Goal: Information Seeking & Learning: Check status

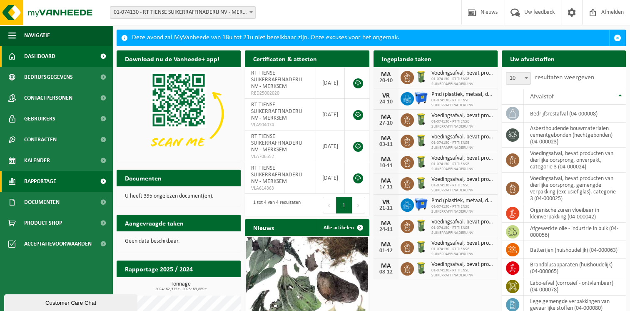
click at [55, 182] on span "Rapportage" at bounding box center [40, 181] width 32 height 21
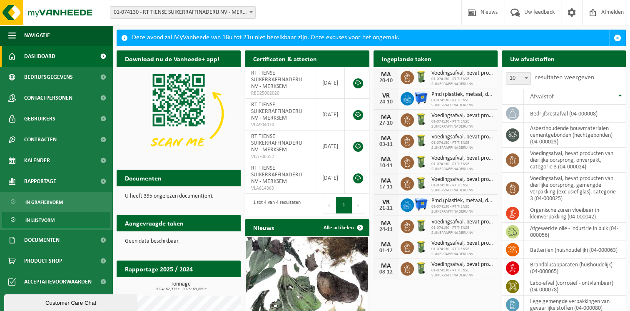
click at [50, 220] on span "In lijstvorm" at bounding box center [39, 220] width 29 height 16
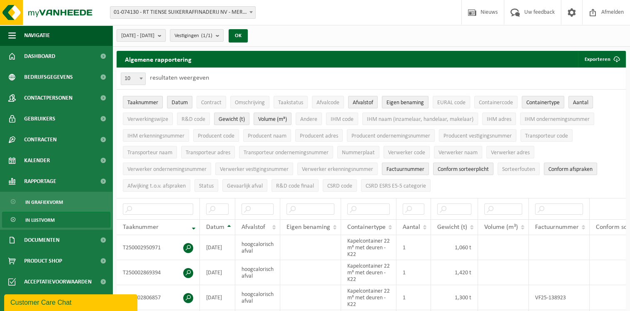
click at [165, 36] on b "submit" at bounding box center [161, 36] width 7 height 12
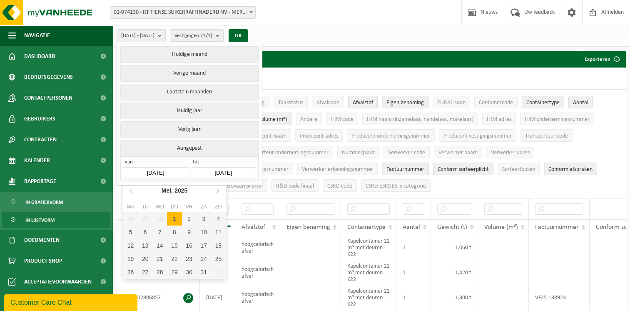
click at [146, 172] on input "[DATE]" at bounding box center [155, 172] width 65 height 11
click at [150, 172] on input "[DATE]" at bounding box center [155, 172] width 65 height 11
click at [180, 189] on icon "2025" at bounding box center [181, 190] width 13 height 6
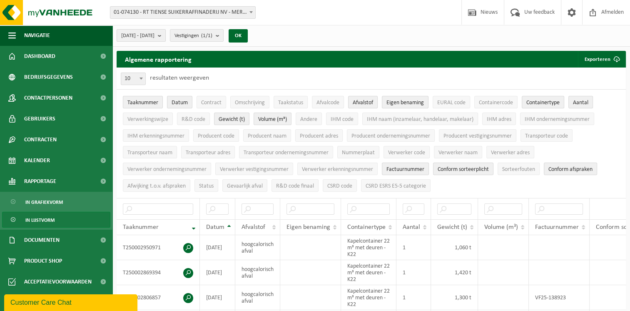
click at [165, 33] on b "submit" at bounding box center [161, 36] width 7 height 12
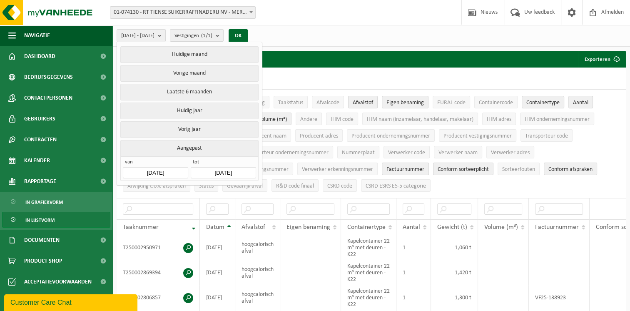
click at [180, 147] on button "Aangepast" at bounding box center [189, 148] width 138 height 16
click at [146, 171] on input "[DATE]" at bounding box center [155, 172] width 65 height 11
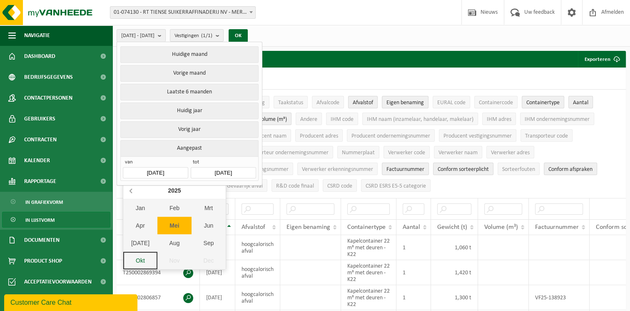
click at [133, 190] on icon at bounding box center [131, 190] width 13 height 13
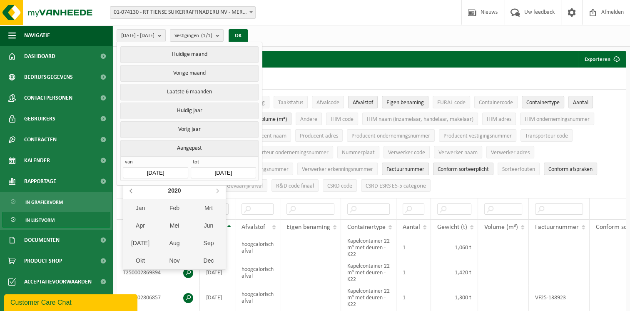
click at [133, 190] on icon at bounding box center [131, 190] width 13 height 13
click at [200, 211] on div "Mrt" at bounding box center [209, 207] width 34 height 17
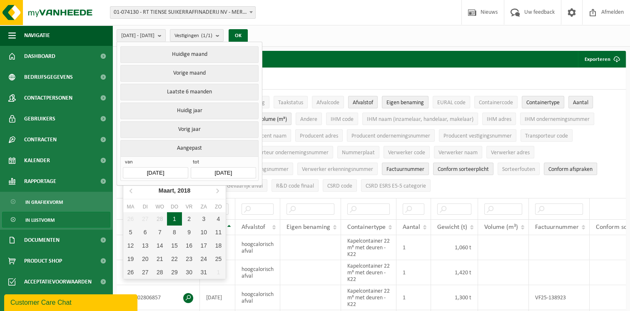
click at [170, 219] on div "1" at bounding box center [174, 218] width 15 height 13
type input "[DATE]"
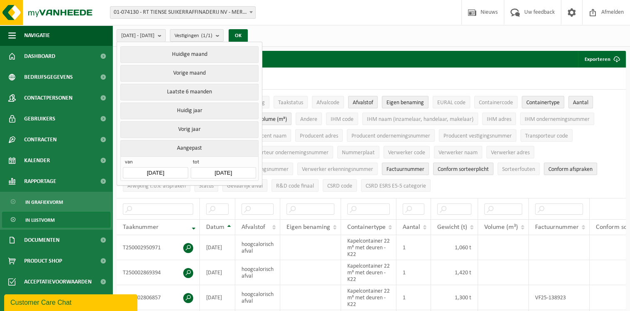
click at [217, 171] on input "[DATE]" at bounding box center [223, 172] width 65 height 11
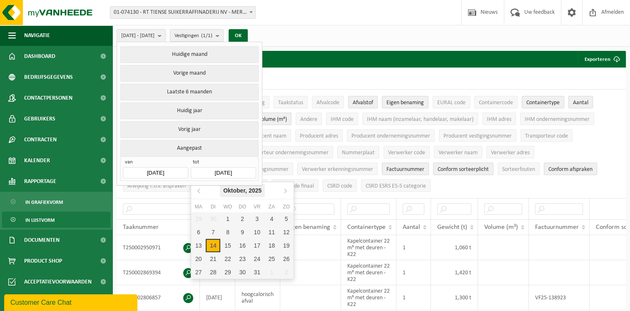
click at [239, 190] on div "Oktober, 2025" at bounding box center [242, 190] width 45 height 13
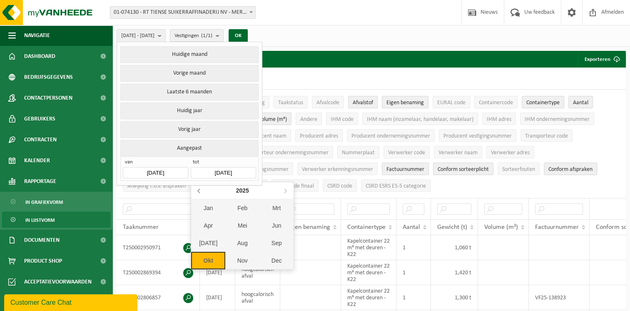
click at [196, 190] on icon at bounding box center [199, 190] width 13 height 13
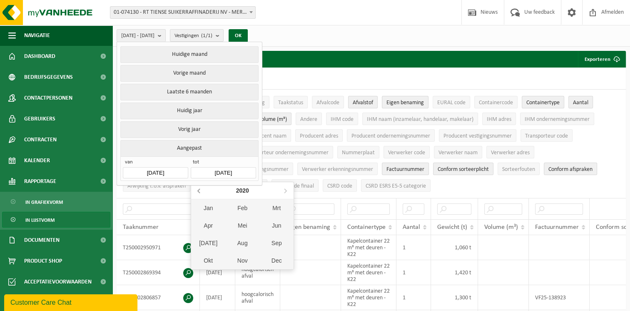
click at [196, 190] on icon at bounding box center [199, 190] width 13 height 13
drag, startPoint x: 255, startPoint y: 205, endPoint x: 246, endPoint y: 205, distance: 8.8
click at [253, 205] on div "Feb" at bounding box center [242, 207] width 34 height 17
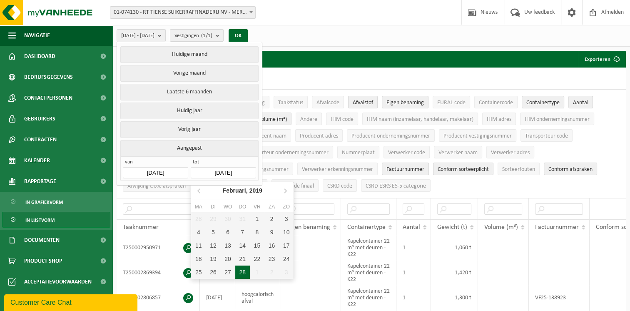
click at [239, 269] on div "28" at bounding box center [242, 271] width 15 height 13
type input "[DATE]"
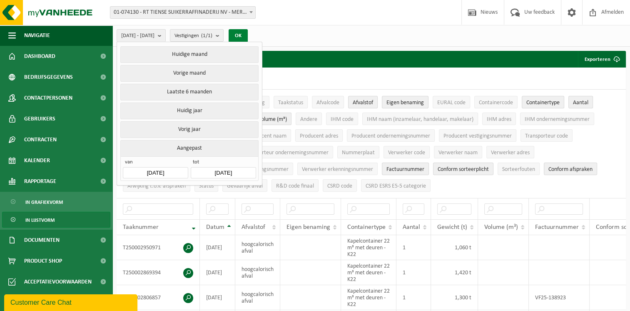
click at [248, 35] on button "OK" at bounding box center [238, 35] width 19 height 13
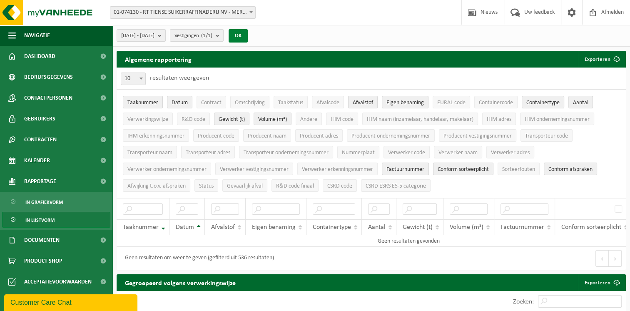
click at [248, 34] on button "OK" at bounding box center [238, 35] width 19 height 13
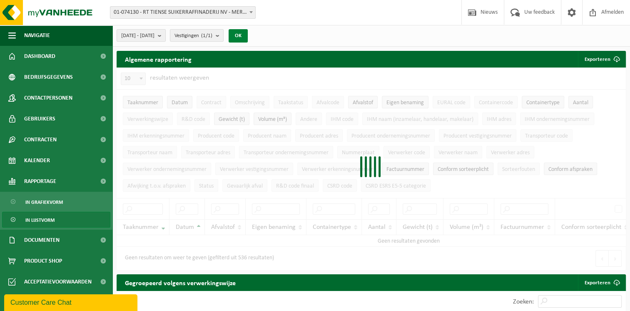
click at [248, 34] on button "OK" at bounding box center [238, 35] width 19 height 13
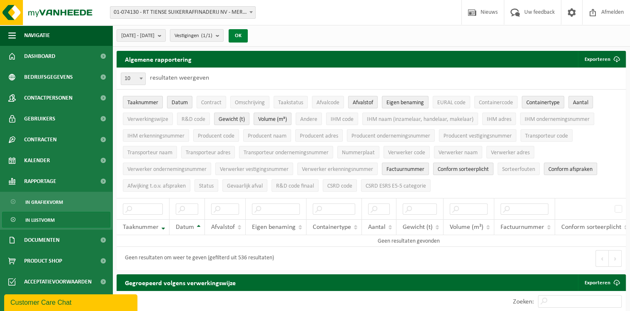
click at [248, 34] on button "OK" at bounding box center [238, 35] width 19 height 13
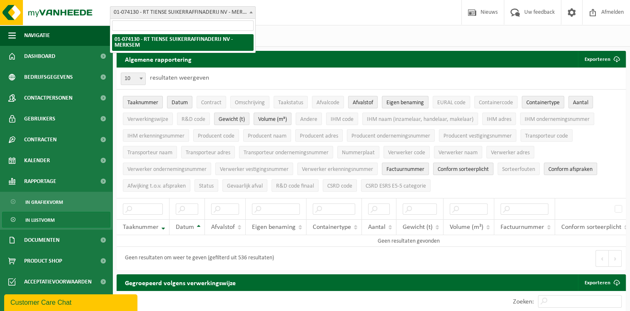
click at [252, 12] on b at bounding box center [251, 12] width 3 height 2
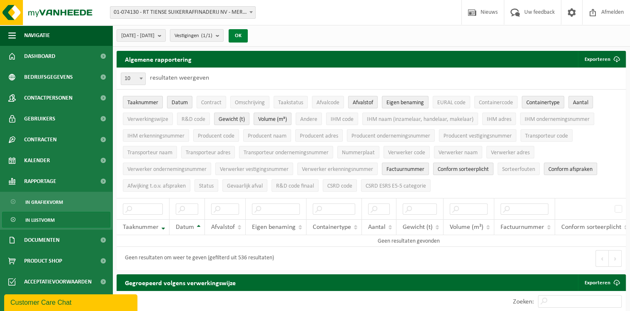
click at [248, 37] on button "OK" at bounding box center [238, 35] width 19 height 13
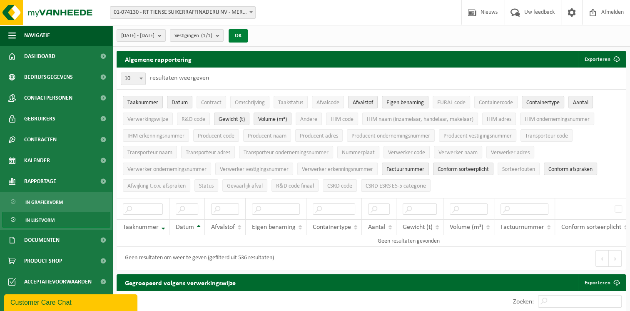
click at [248, 37] on button "OK" at bounding box center [238, 35] width 19 height 13
click at [366, 103] on span "Afvalstof" at bounding box center [363, 103] width 20 height 6
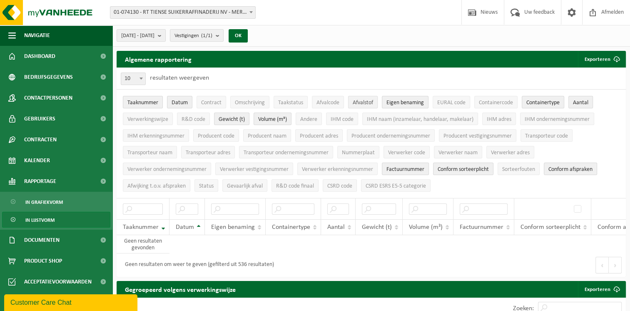
click at [366, 103] on span "Afvalstof" at bounding box center [363, 103] width 20 height 6
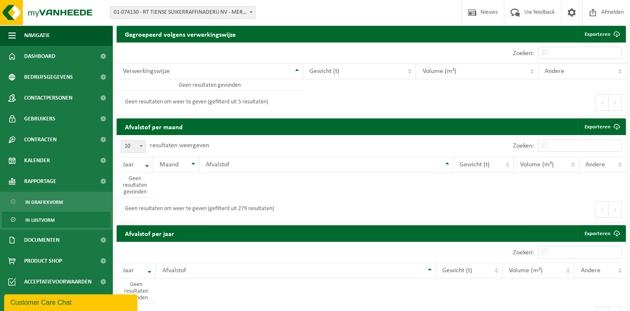
scroll to position [250, 0]
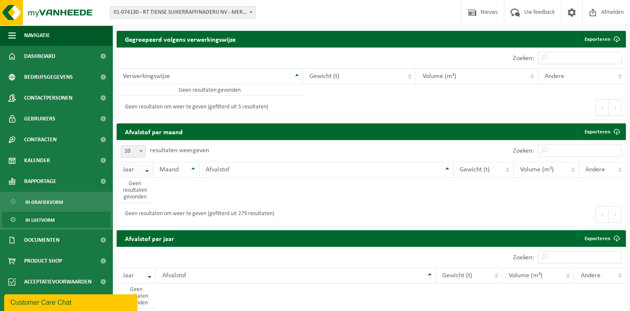
click at [145, 176] on th "Jaar" at bounding box center [135, 170] width 37 height 16
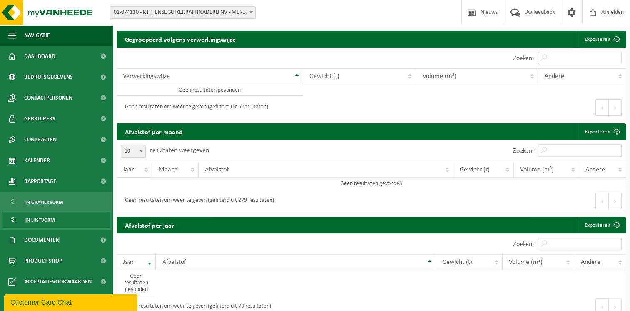
click at [145, 176] on th "Jaar" at bounding box center [135, 170] width 36 height 16
click at [146, 174] on th "Jaar" at bounding box center [135, 170] width 36 height 16
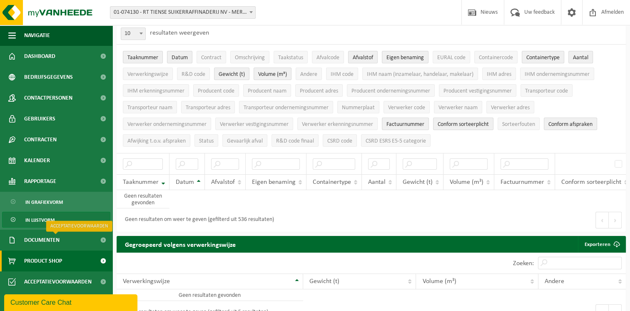
scroll to position [83, 0]
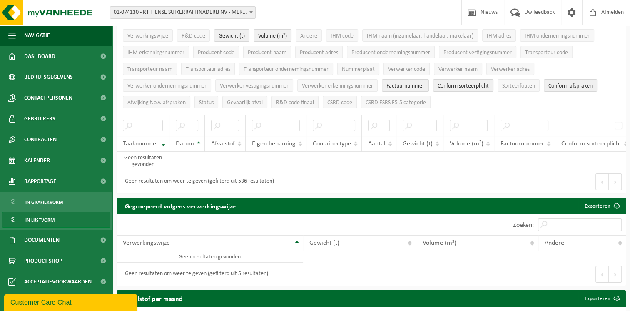
click at [126, 303] on div "Customer Care Chat" at bounding box center [70, 302] width 121 height 10
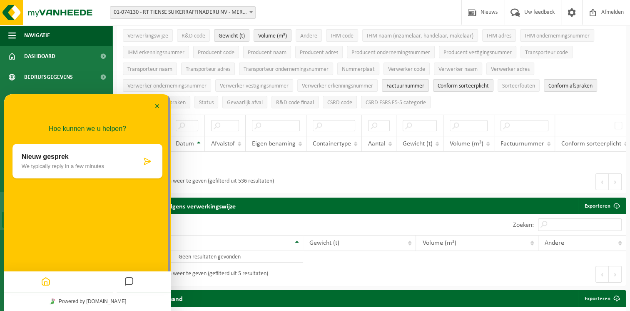
click at [130, 283] on icon "Messages" at bounding box center [129, 282] width 10 height 16
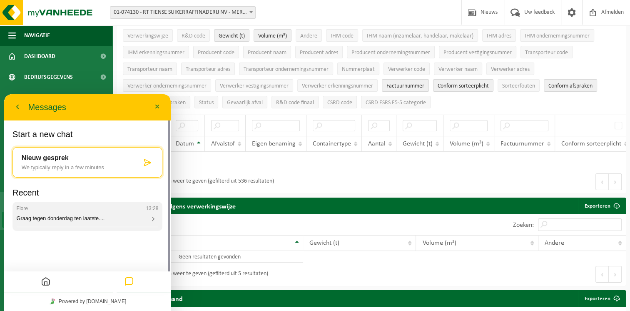
click at [92, 217] on span "Graag tegen donderdag ten laatste...." at bounding box center [61, 218] width 88 height 6
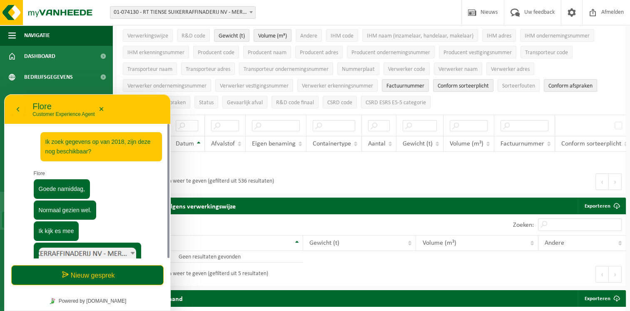
drag, startPoint x: 168, startPoint y: 201, endPoint x: 165, endPoint y: 222, distance: 21.0
click at [165, 222] on div at bounding box center [167, 191] width 6 height 135
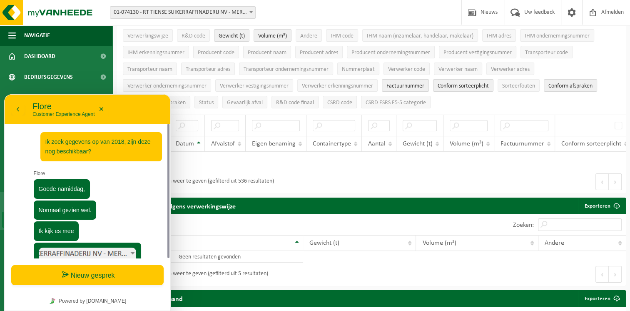
drag, startPoint x: 168, startPoint y: 223, endPoint x: 158, endPoint y: 269, distance: 46.5
click at [159, 269] on div "13:13 Ik zoek gegevens op van 2018, zijn deze nog beschikbaar? [PERSON_NAME] na…" at bounding box center [88, 217] width 166 height 187
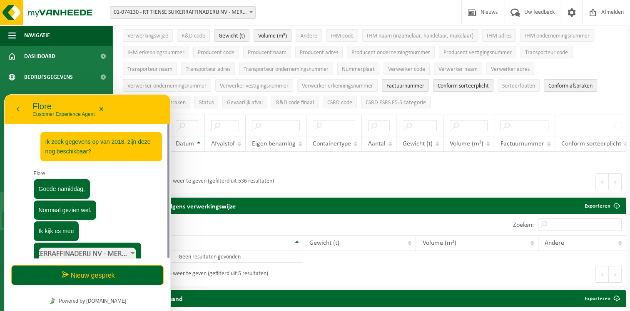
drag, startPoint x: 169, startPoint y: 252, endPoint x: 164, endPoint y: 270, distance: 19.0
click at [165, 270] on div "13:13 Ik zoek gegevens op van 2018, zijn deze nog beschikbaar? [PERSON_NAME] na…" at bounding box center [88, 217] width 166 height 187
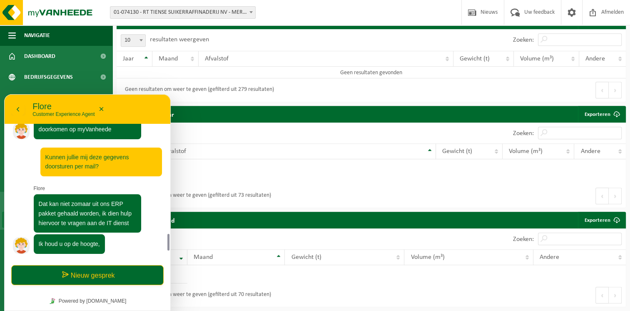
scroll to position [734, 0]
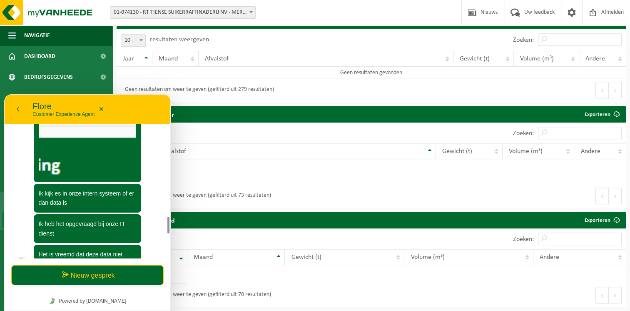
drag, startPoint x: 170, startPoint y: 238, endPoint x: 168, endPoint y: 274, distance: 35.9
click at [168, 274] on div "13:13 Ik zoek gegevens op van 2018, zijn deze nog beschikbaar? [PERSON_NAME] na…" at bounding box center [88, 217] width 166 height 187
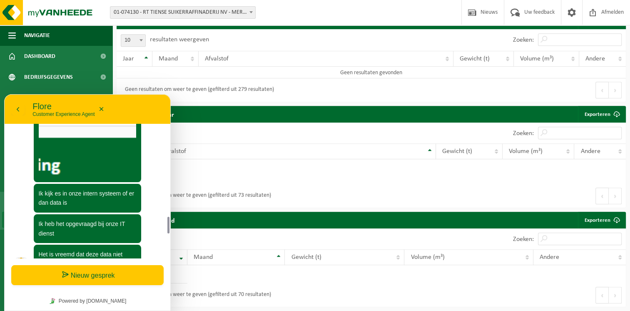
drag, startPoint x: 168, startPoint y: 274, endPoint x: 156, endPoint y: 272, distance: 12.6
click at [165, 252] on div at bounding box center [167, 191] width 6 height 135
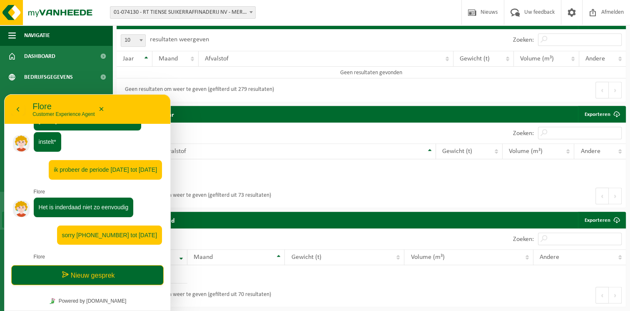
scroll to position [438, 0]
